Goal: Task Accomplishment & Management: Manage account settings

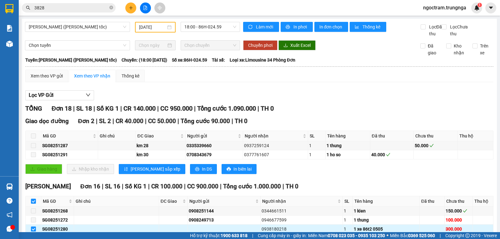
scroll to position [62, 0]
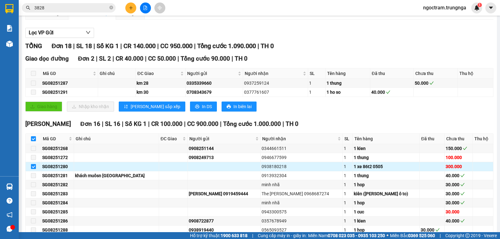
click at [31, 169] on input "checkbox" at bounding box center [33, 166] width 5 height 5
checkbox input "false"
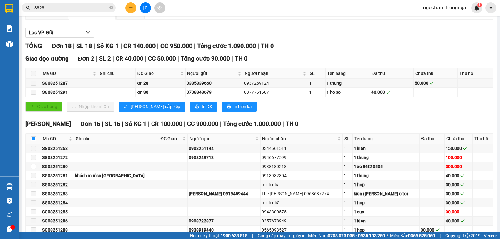
click at [464, 8] on span "ngoctram.trungnga" at bounding box center [444, 8] width 53 height 8
click at [435, 20] on span "Đăng xuất" at bounding box center [447, 19] width 40 height 7
